Goal: Find specific page/section: Find specific page/section

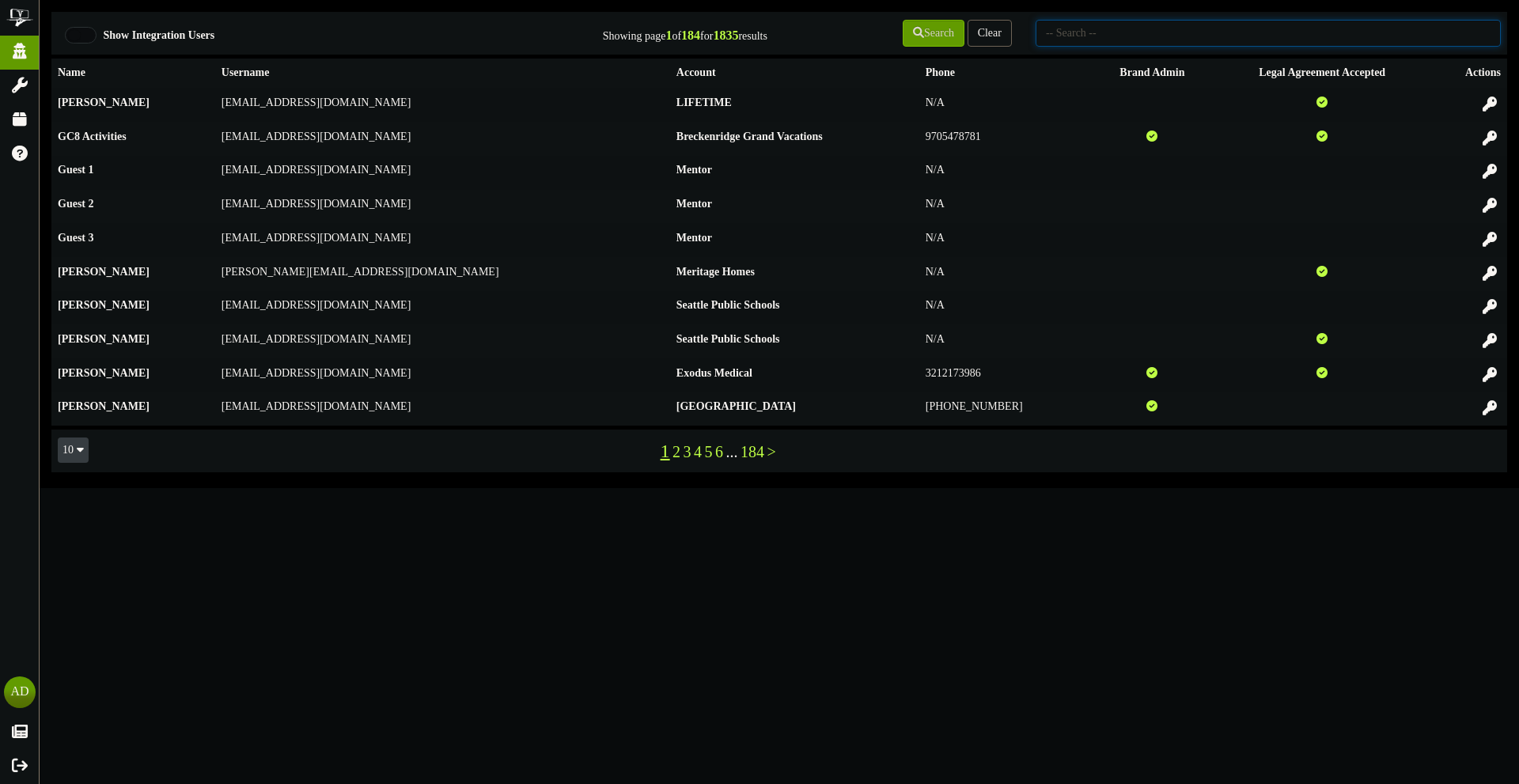
click at [1056, 41] on input "text" at bounding box center [1268, 33] width 465 height 27
type input "ravens"
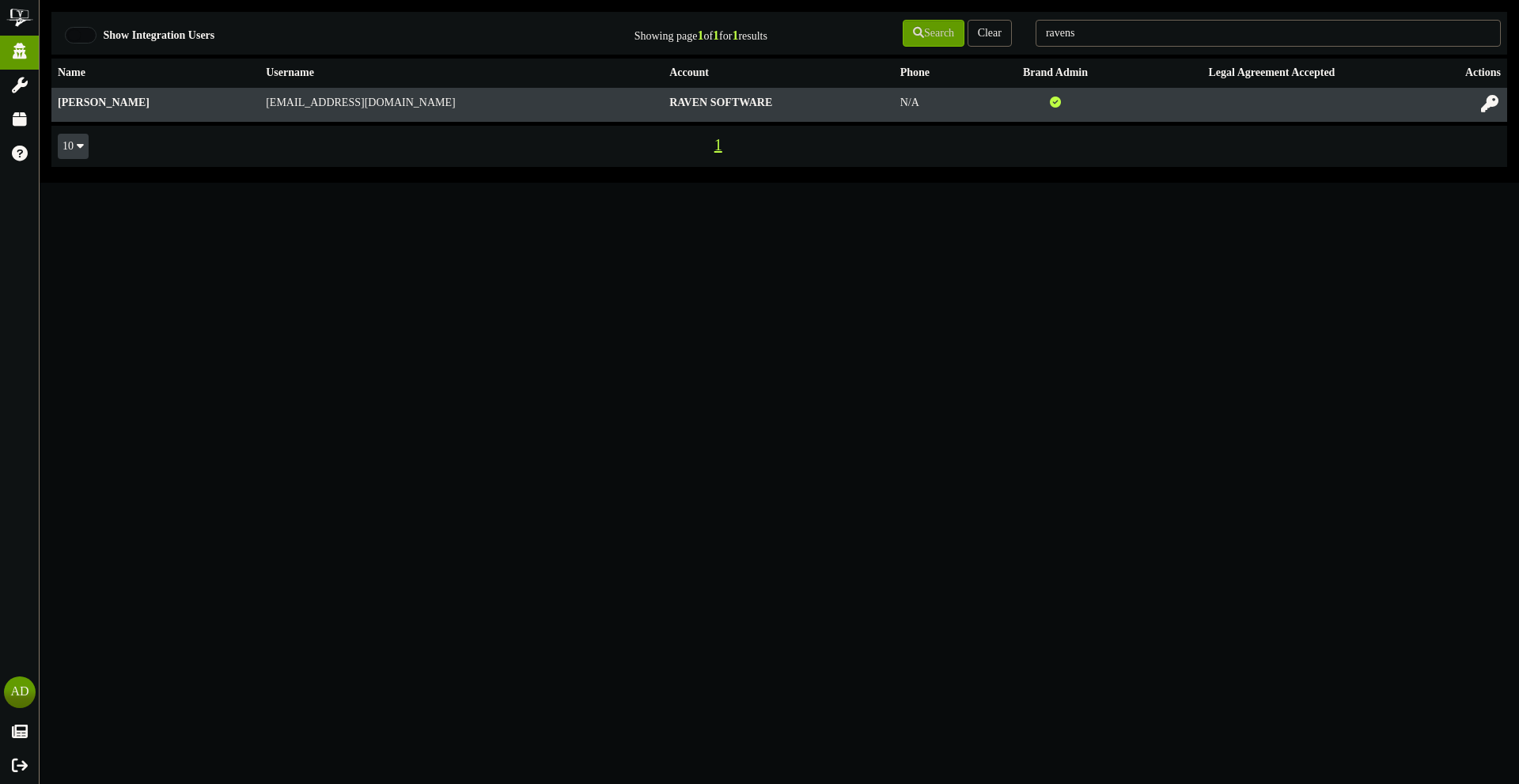
click at [1478, 108] on button at bounding box center [1489, 105] width 27 height 24
